Goal: Communication & Community: Share content

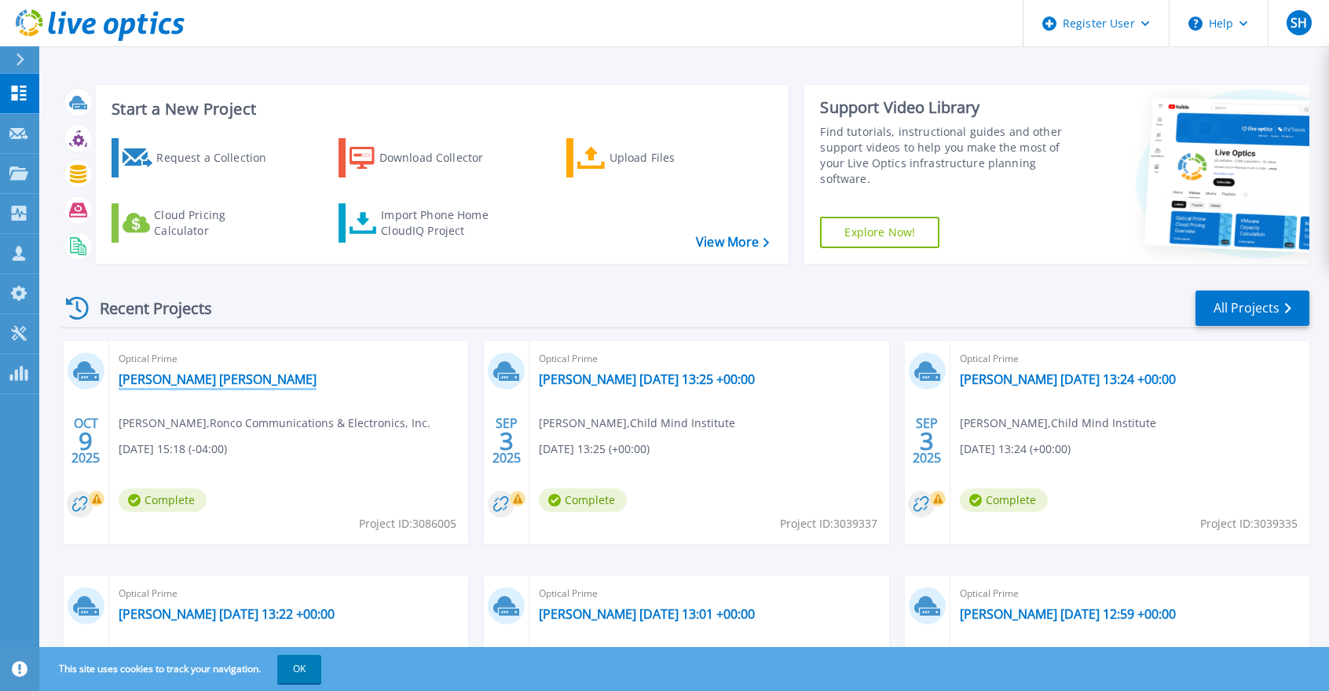
click at [167, 377] on link "[PERSON_NAME] [PERSON_NAME]" at bounding box center [218, 380] width 198 height 16
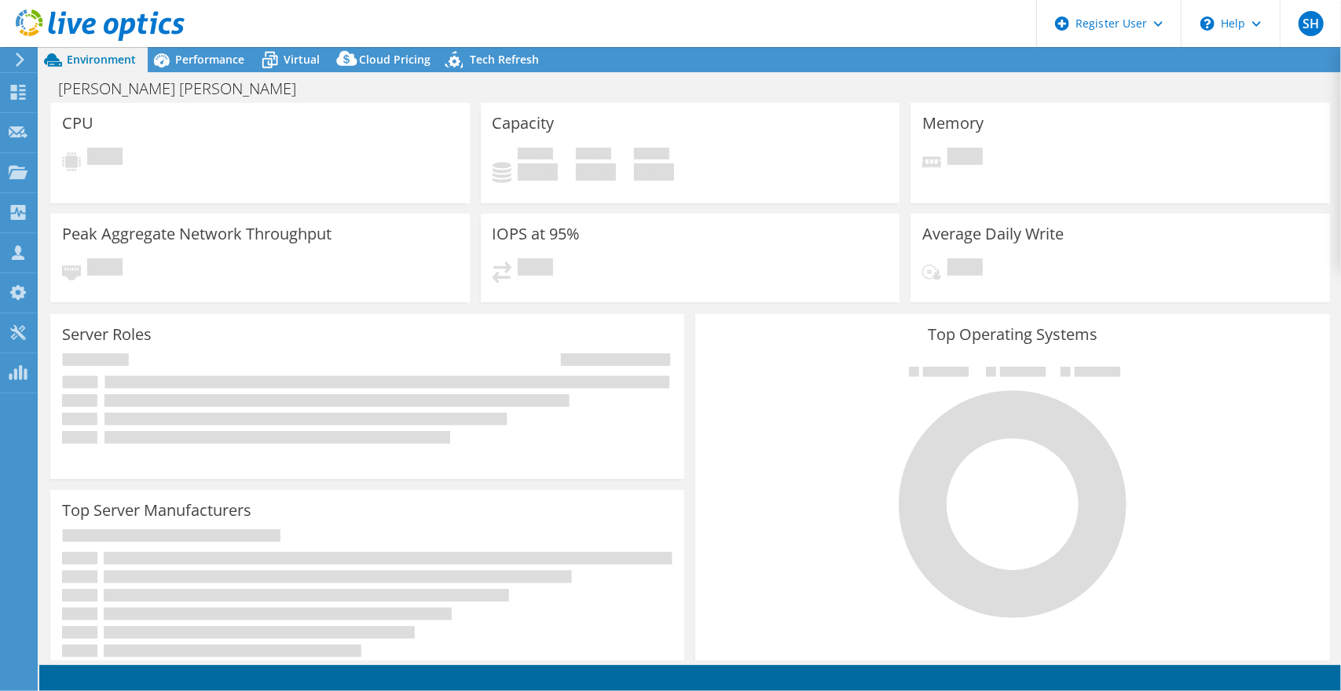
select select "USD"
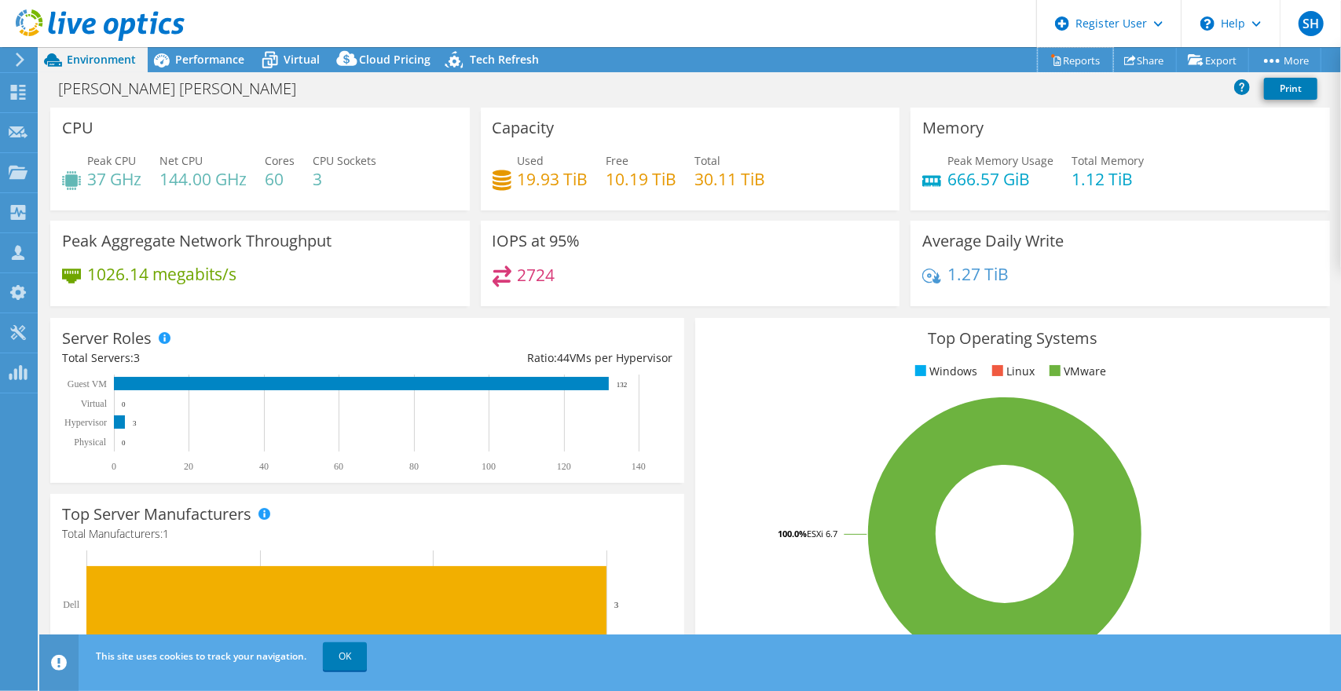
click at [1069, 58] on link "Reports" at bounding box center [1075, 60] width 75 height 24
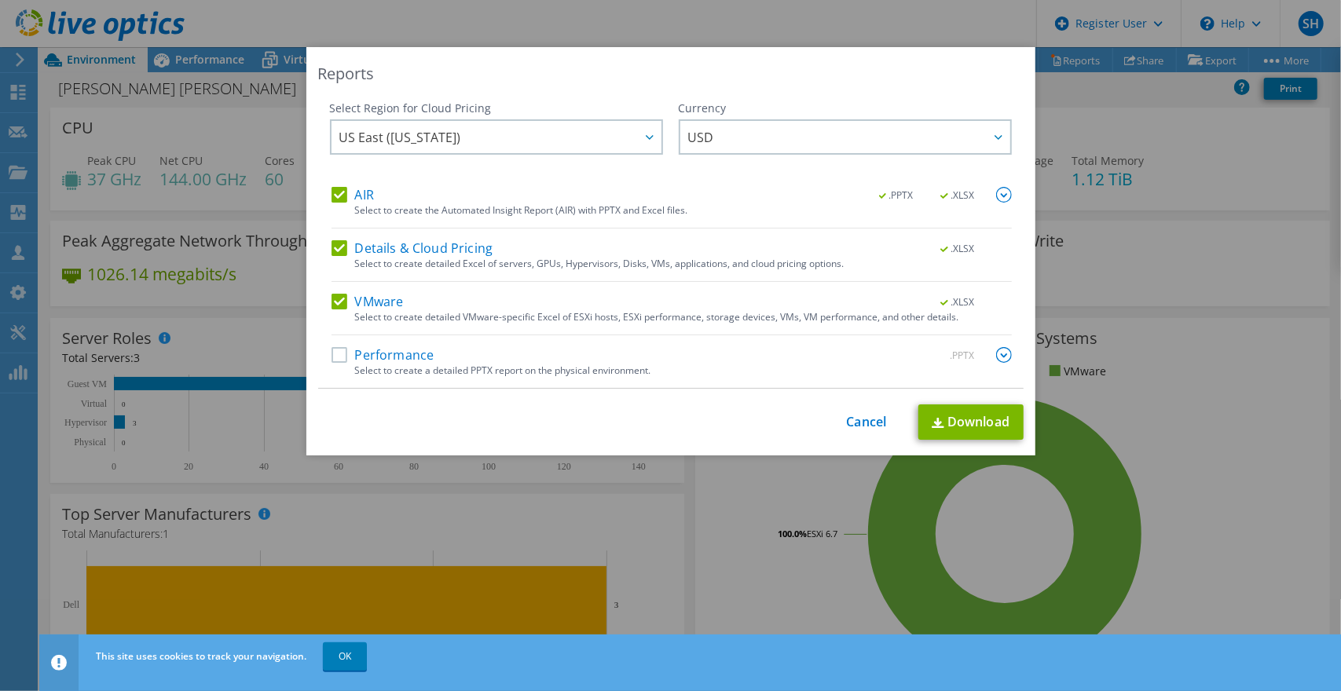
click at [333, 350] on label "Performance" at bounding box center [382, 355] width 103 height 16
click at [0, 0] on input "Performance" at bounding box center [0, 0] width 0 height 0
click at [950, 415] on link "Download" at bounding box center [970, 422] width 105 height 35
click at [749, 20] on div "Reports Select Region for Cloud Pricing Asia Pacific (Hong Kong) Asia Pacific (…" at bounding box center [670, 345] width 1341 height 691
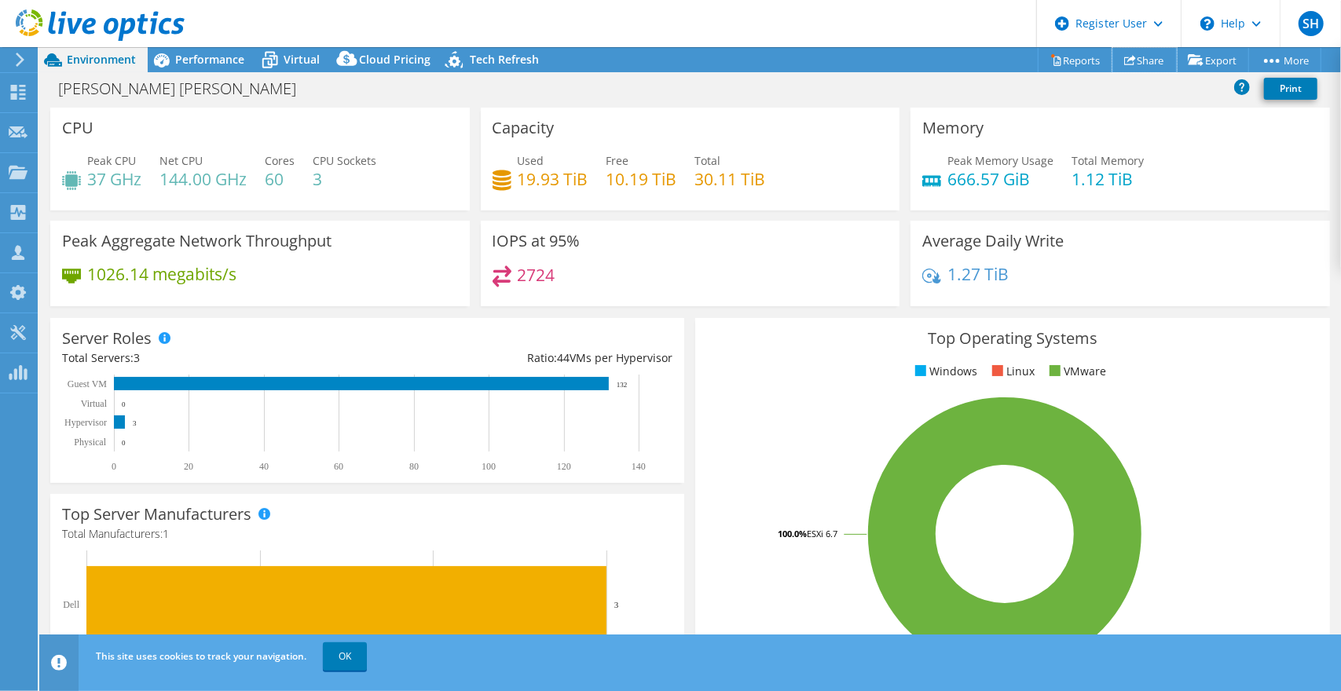
click at [1141, 56] on link "Share" at bounding box center [1144, 60] width 64 height 24
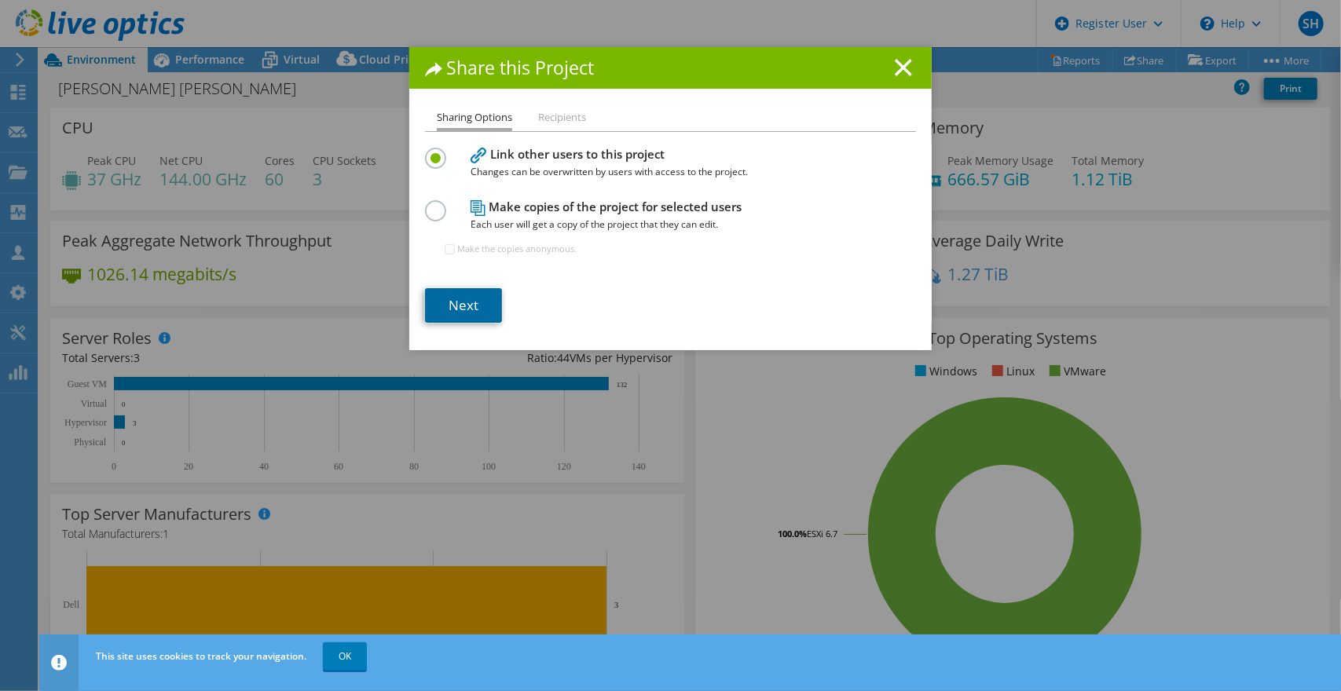
click at [459, 299] on link "Next" at bounding box center [463, 305] width 77 height 35
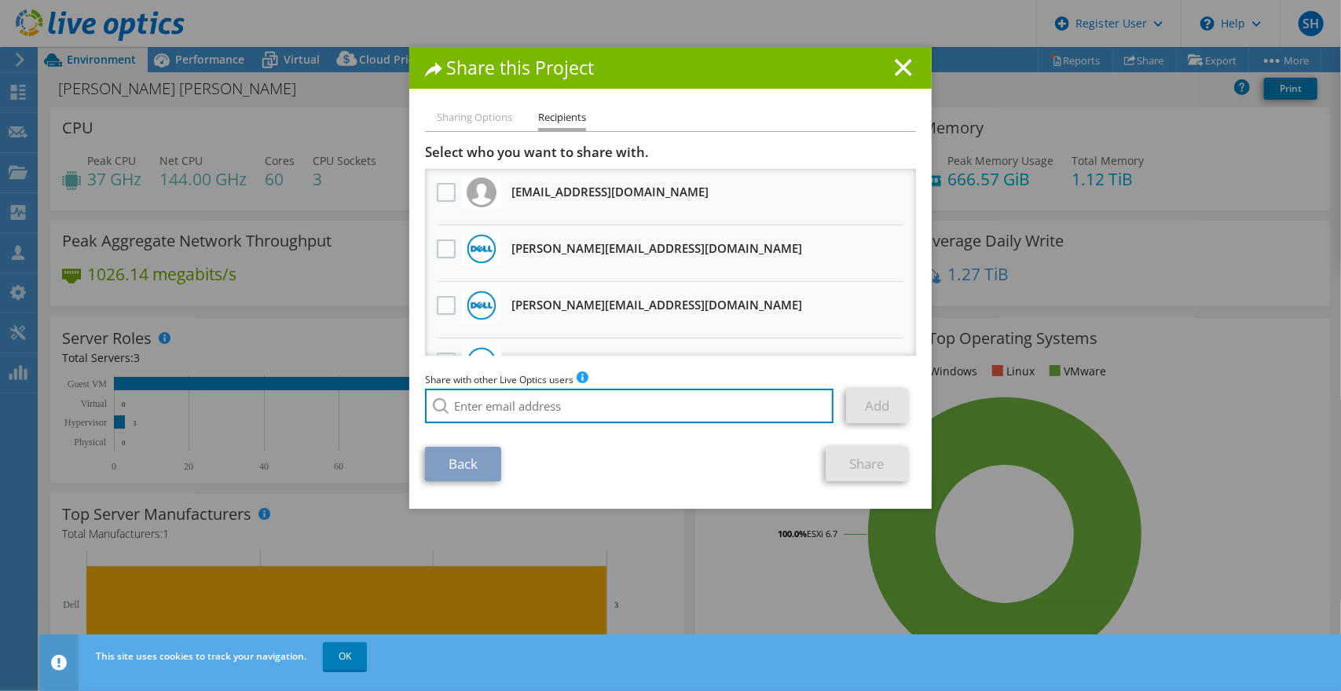
click at [474, 410] on input "search" at bounding box center [629, 406] width 408 height 35
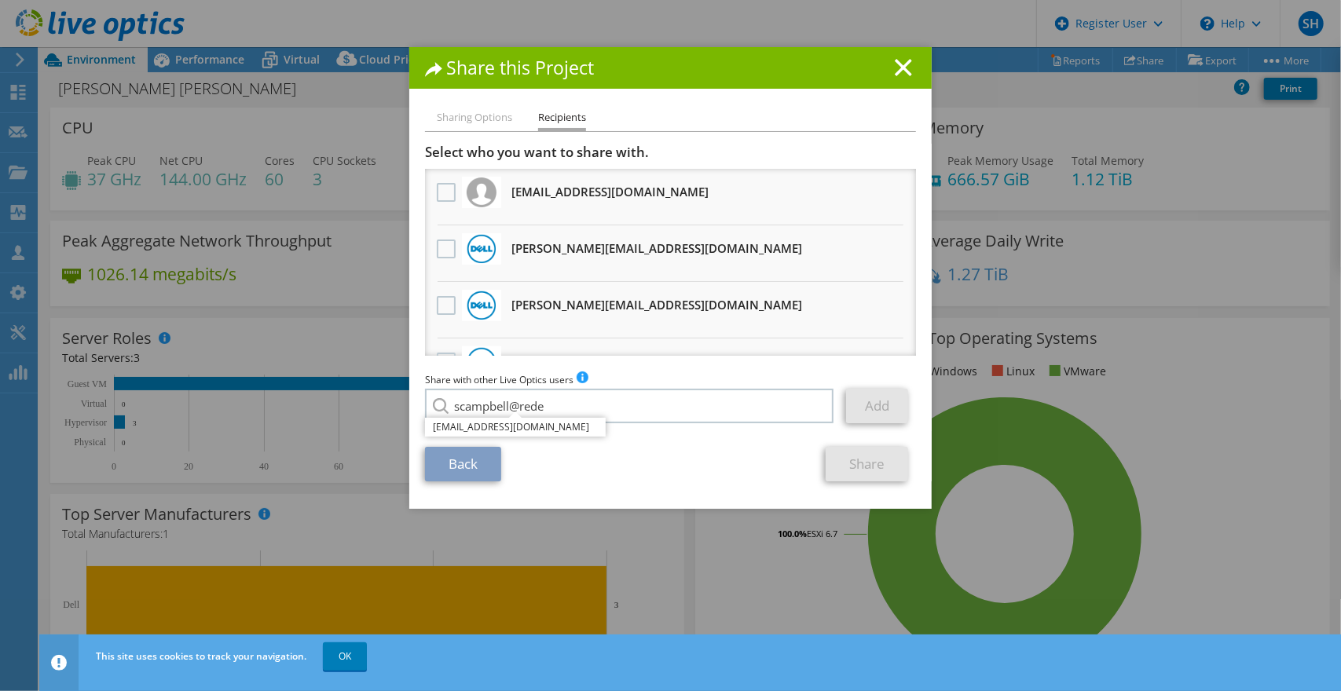
click at [488, 429] on li "scampbell@redesign-group.com" at bounding box center [515, 427] width 181 height 19
type input "scampbell@redesign-group.com"
click at [864, 413] on link "Add" at bounding box center [877, 406] width 62 height 35
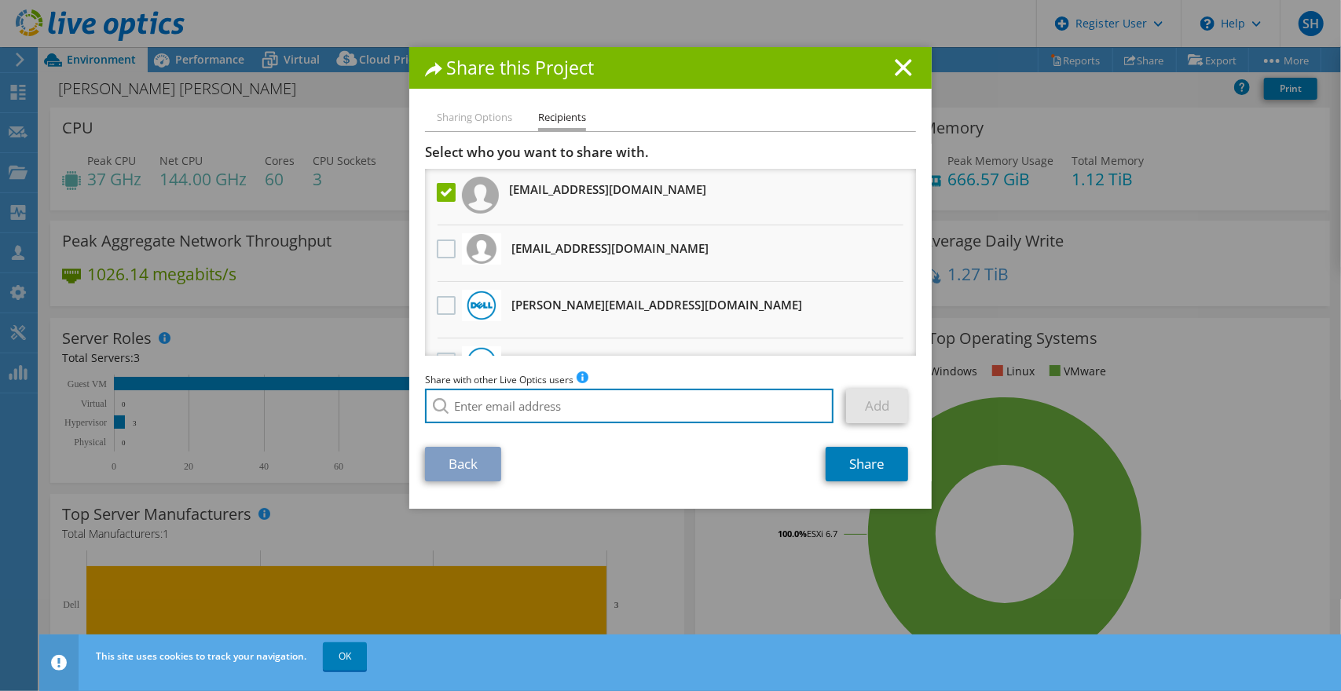
click at [492, 404] on input "search" at bounding box center [629, 406] width 408 height 35
click at [504, 416] on input "search" at bounding box center [629, 406] width 408 height 35
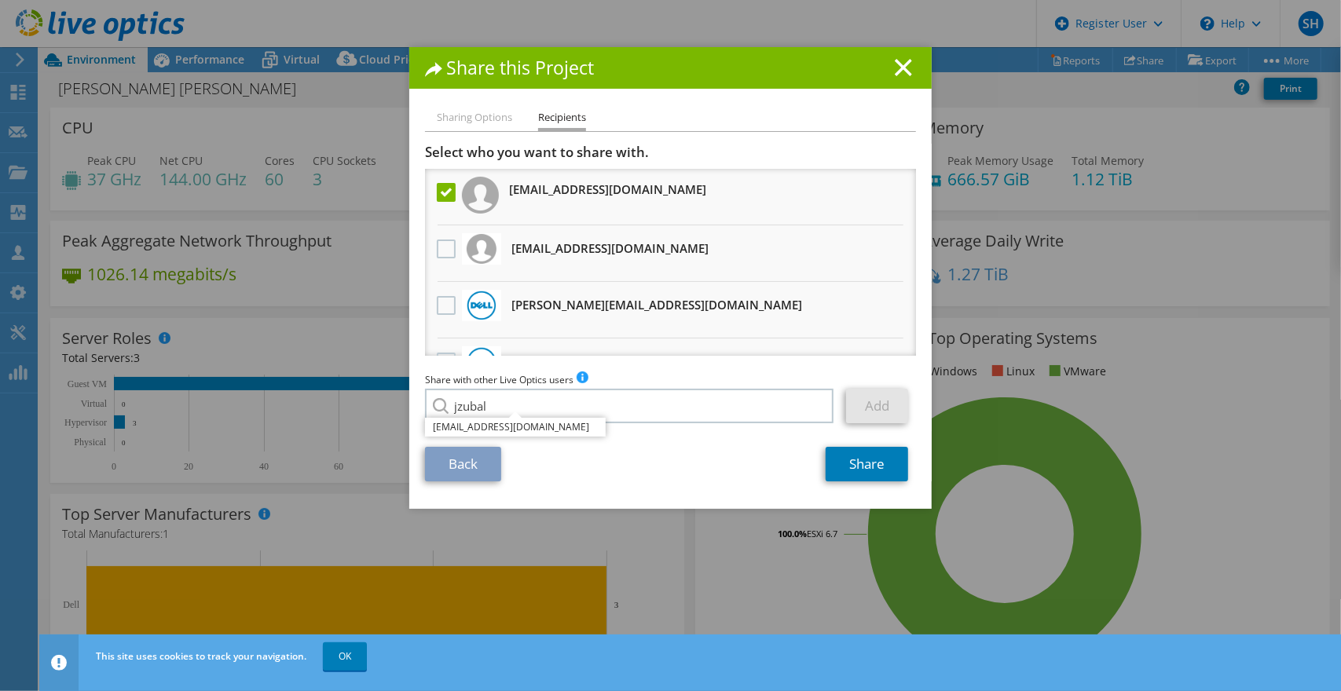
click at [511, 426] on li "jzubal@redesign-group.com" at bounding box center [515, 427] width 181 height 19
type input "jzubal@redesign-group.com"
click at [866, 416] on link "Add" at bounding box center [877, 406] width 62 height 35
click at [841, 463] on link "Share" at bounding box center [867, 464] width 82 height 35
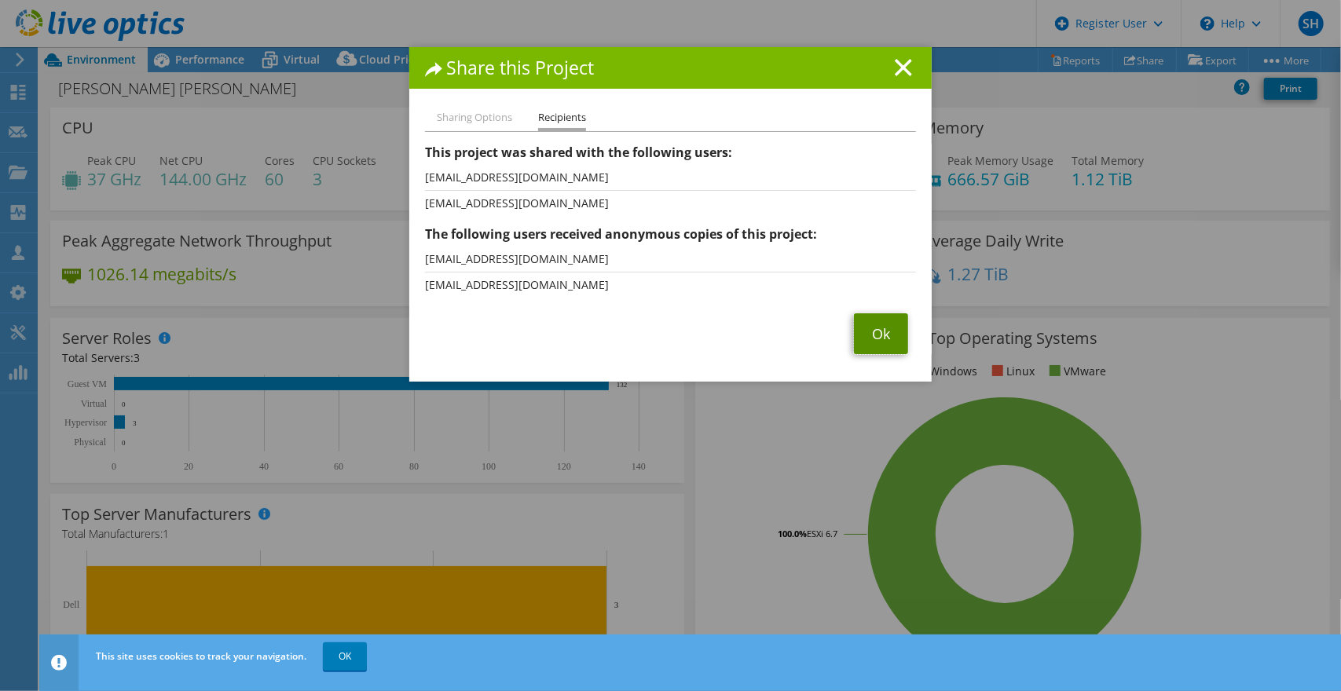
click at [866, 326] on link "Ok" at bounding box center [881, 333] width 54 height 41
